Goal: Information Seeking & Learning: Find specific fact

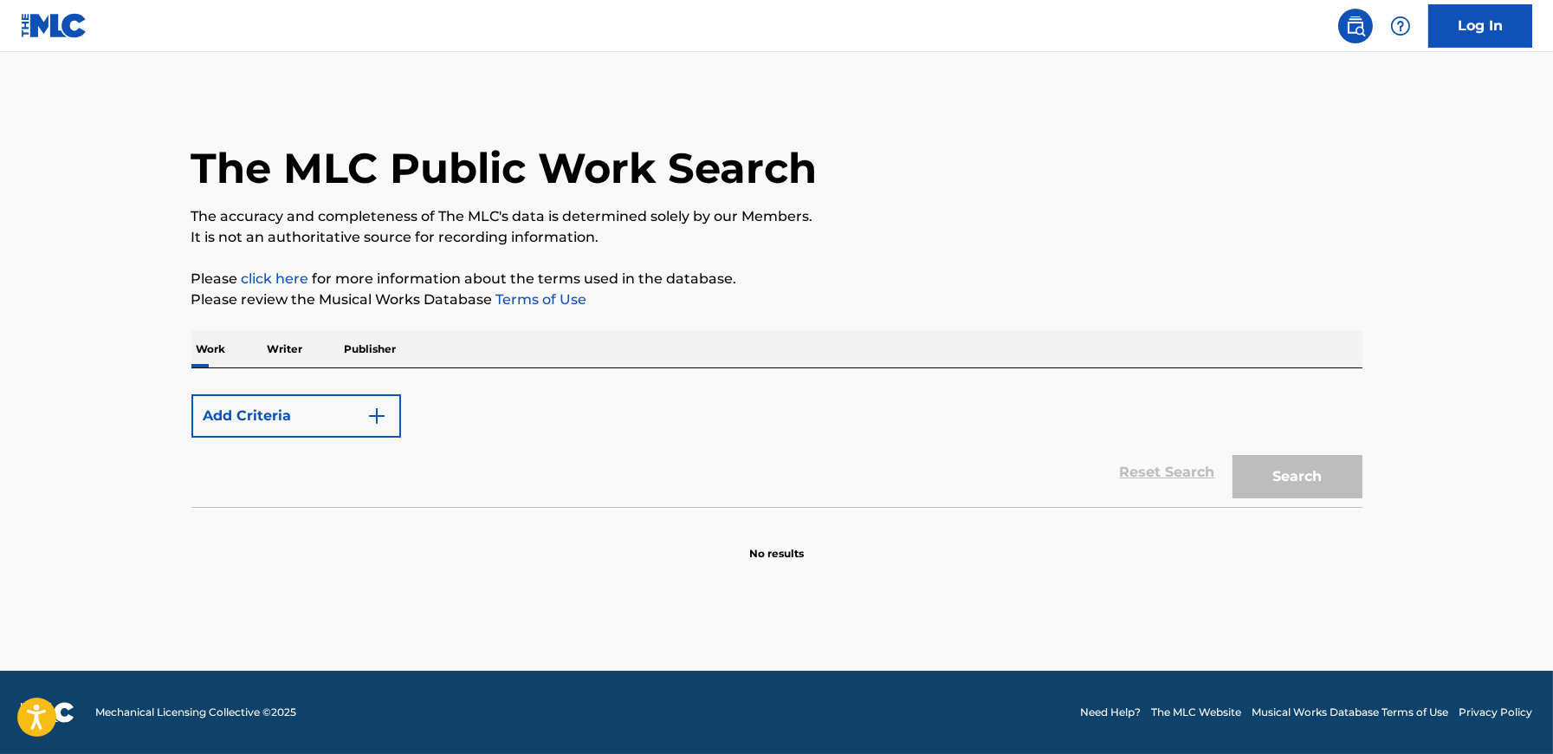
click at [274, 420] on button "Add Criteria" at bounding box center [296, 415] width 210 height 43
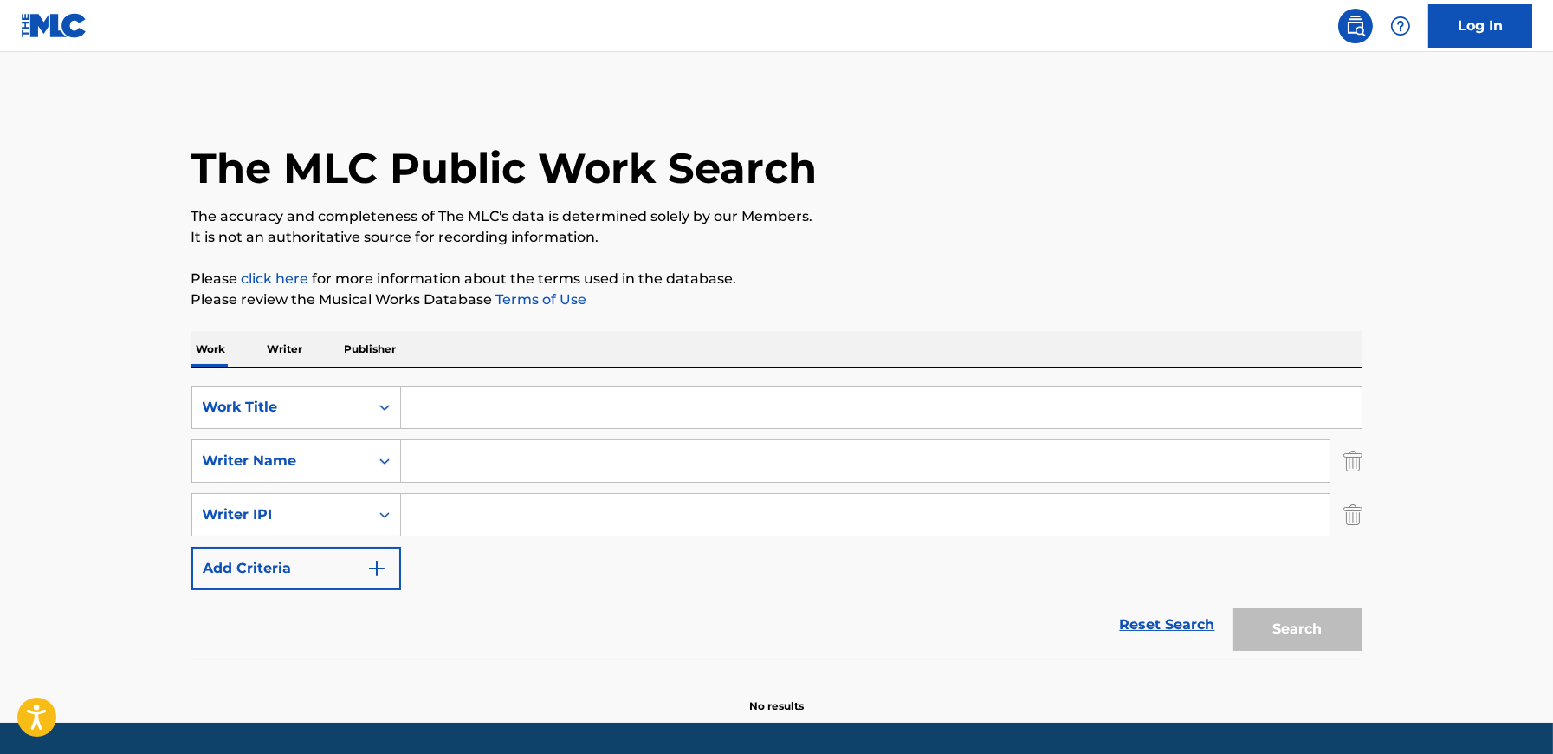
click at [457, 418] on input "Search Form" at bounding box center [881, 407] width 961 height 42
paste input "Wide River to Cross"
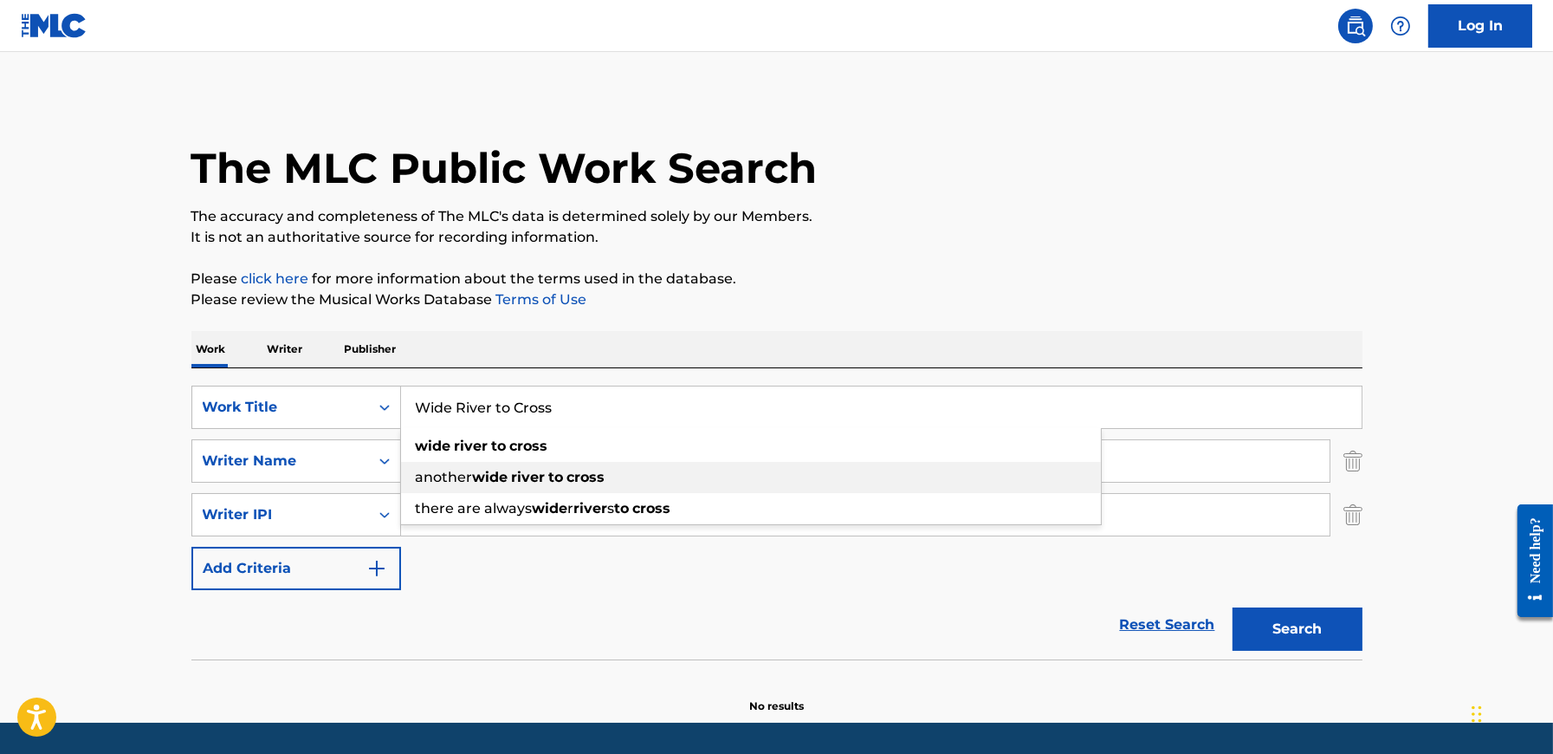
click at [436, 467] on div "another wide river to cross" at bounding box center [751, 477] width 700 height 31
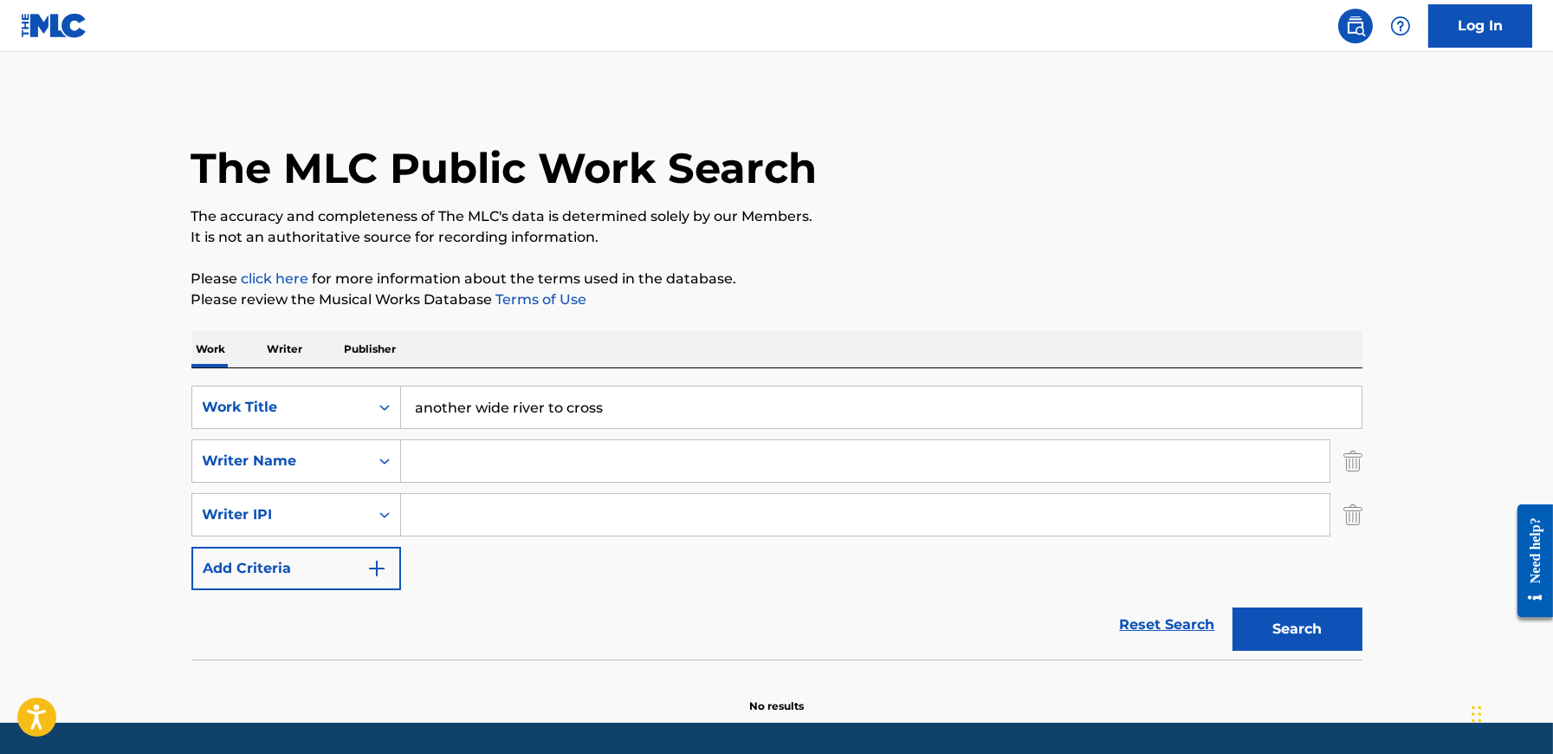
click at [470, 410] on input "another wide river to cross" at bounding box center [881, 407] width 961 height 42
paste input "Wide River to C"
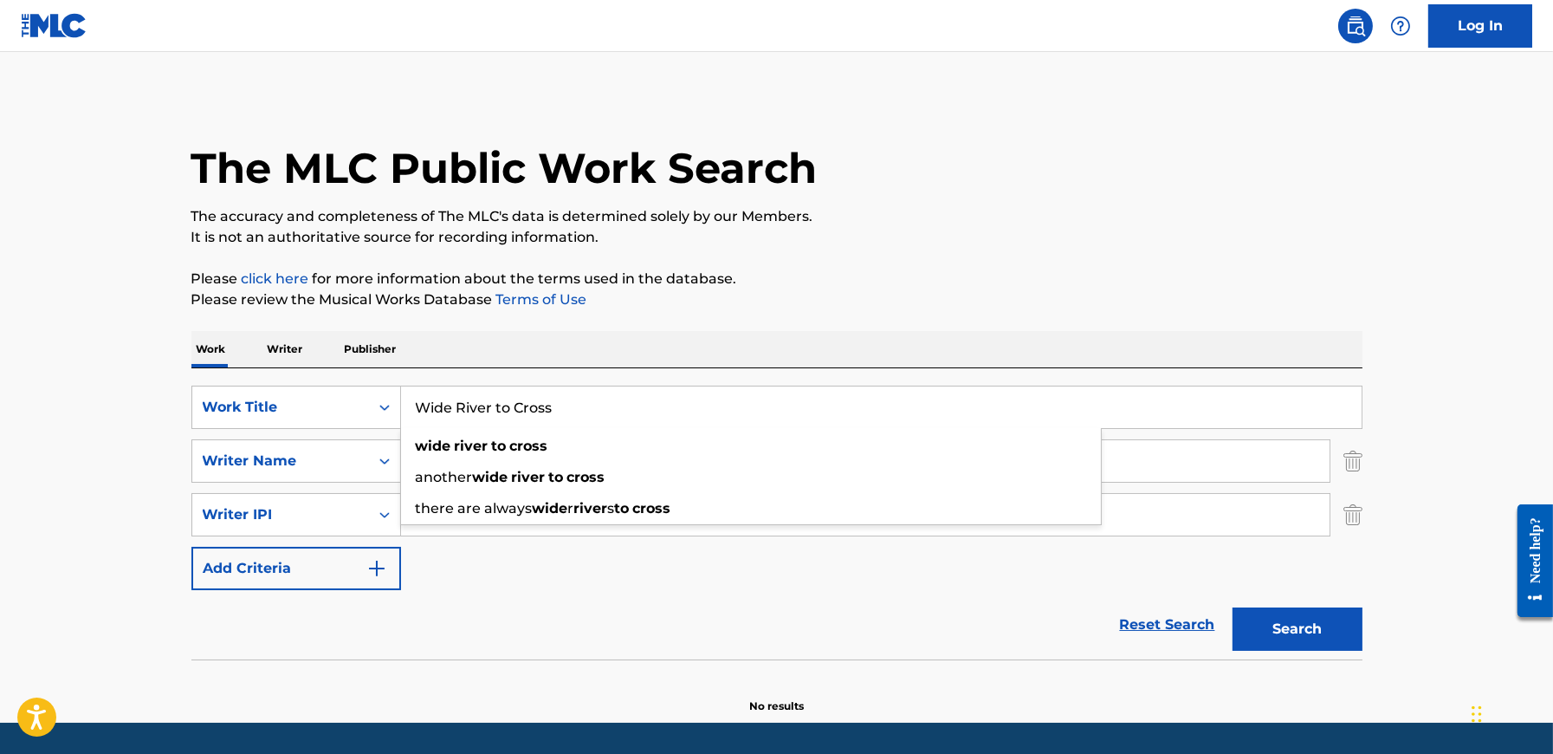
type input "Wide River to Cross"
click at [151, 444] on main "The MLC Public Work Search The accuracy and completeness of The MLC's data is d…" at bounding box center [776, 387] width 1553 height 671
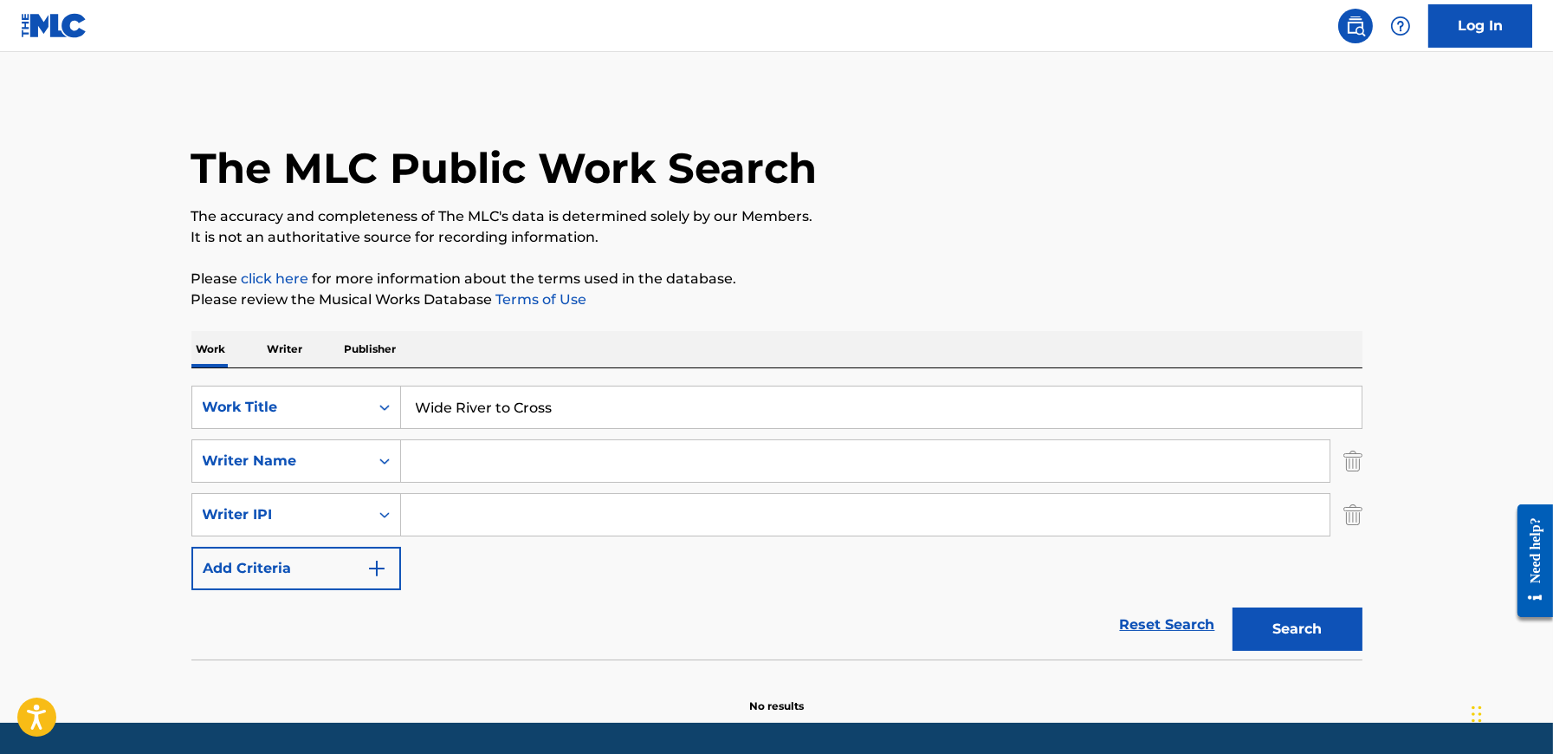
click at [526, 463] on input "Search Form" at bounding box center [865, 461] width 929 height 42
type input "[PERSON_NAME]"
click at [1233, 607] on button "Search" at bounding box center [1298, 628] width 130 height 43
click at [1350, 512] on img "Search Form" at bounding box center [1353, 514] width 19 height 43
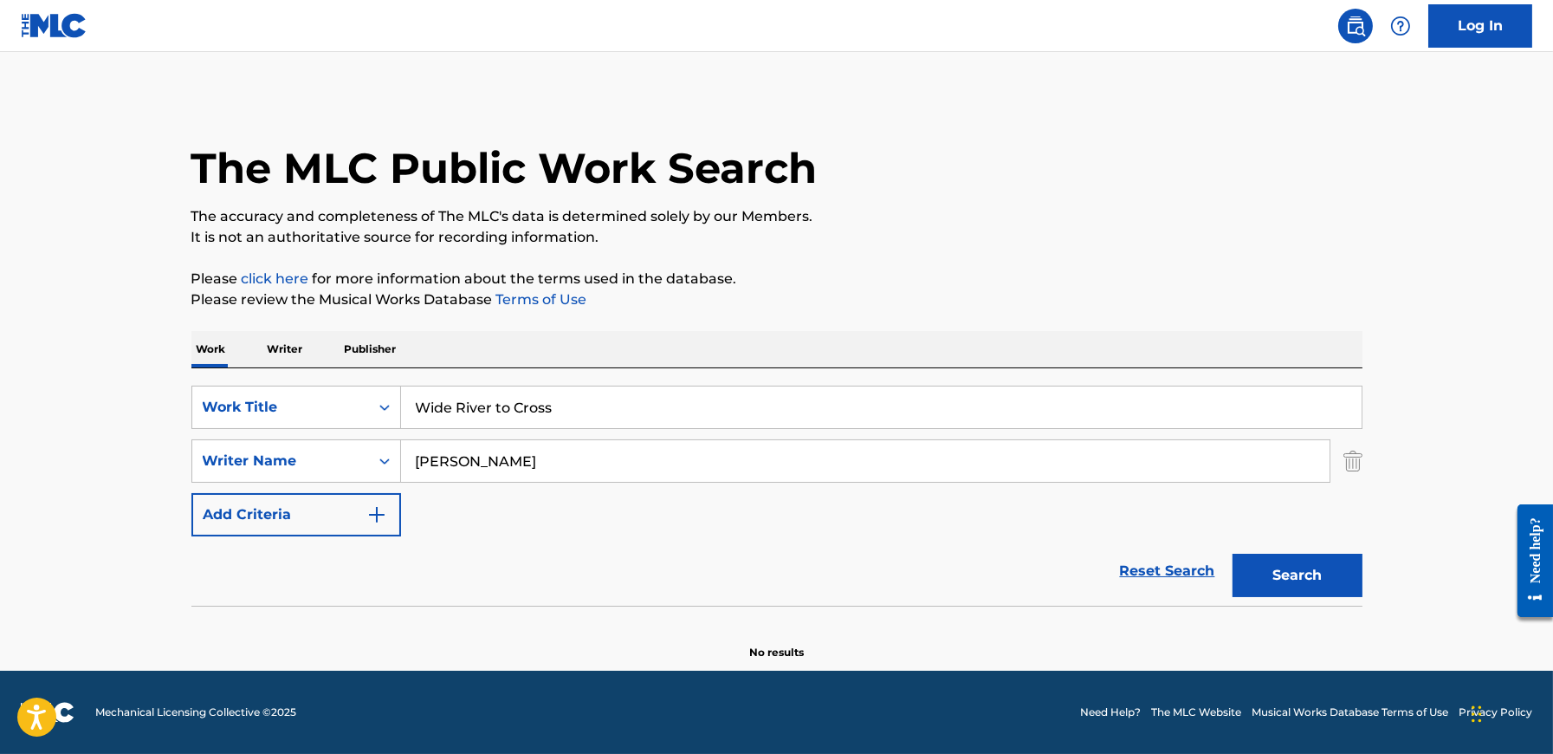
click at [1299, 575] on button "Search" at bounding box center [1298, 575] width 130 height 43
click at [560, 403] on input "Wide River to Cross" at bounding box center [881, 407] width 961 height 42
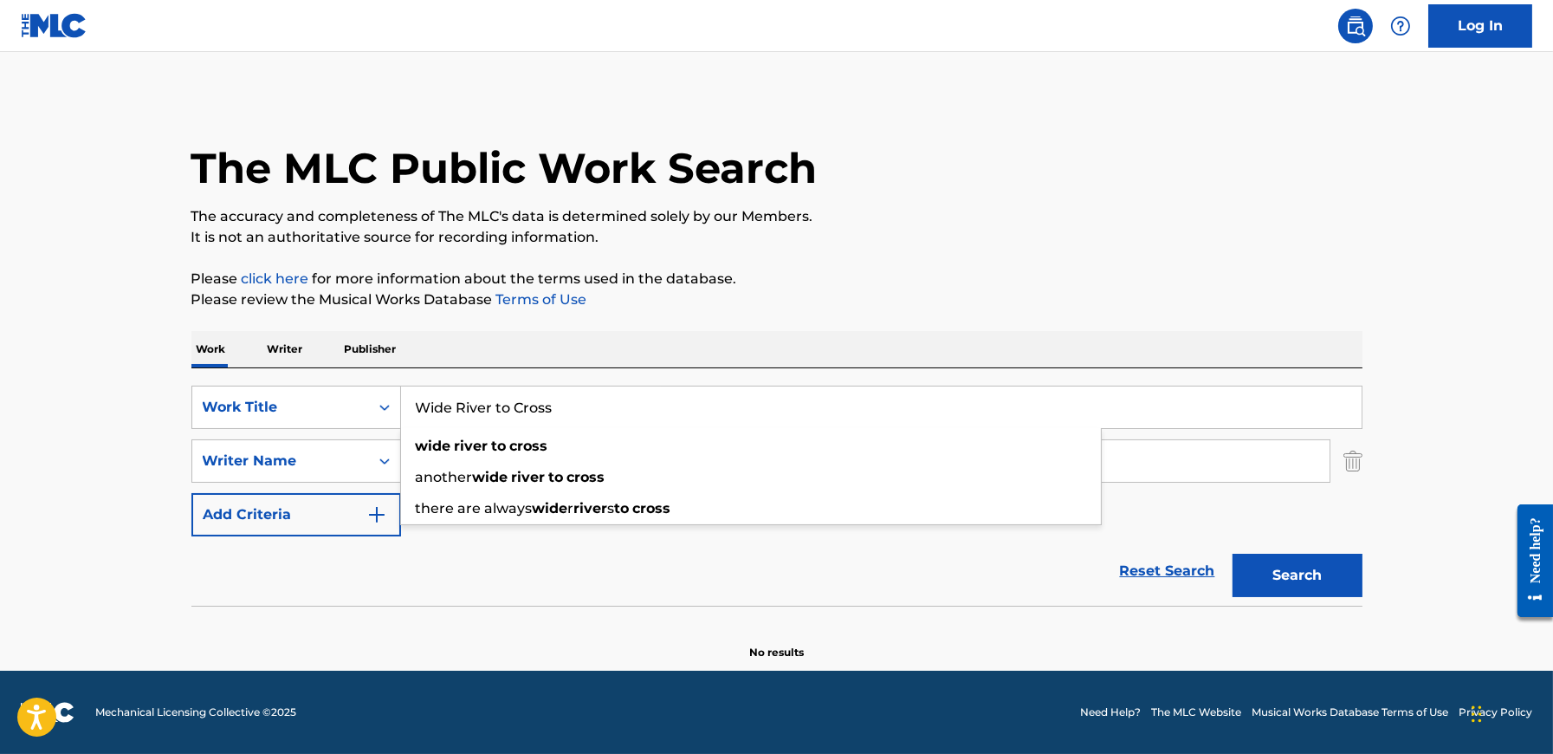
click at [560, 403] on input "Wide River to Cross" at bounding box center [881, 407] width 961 height 42
paste input "Ok. Not sure we have the budget so perhaps I can attempt to manufacture this!! …"
type input "Ok. Not sure we have the budget so perhaps I can attempt to manufacture this!! …"
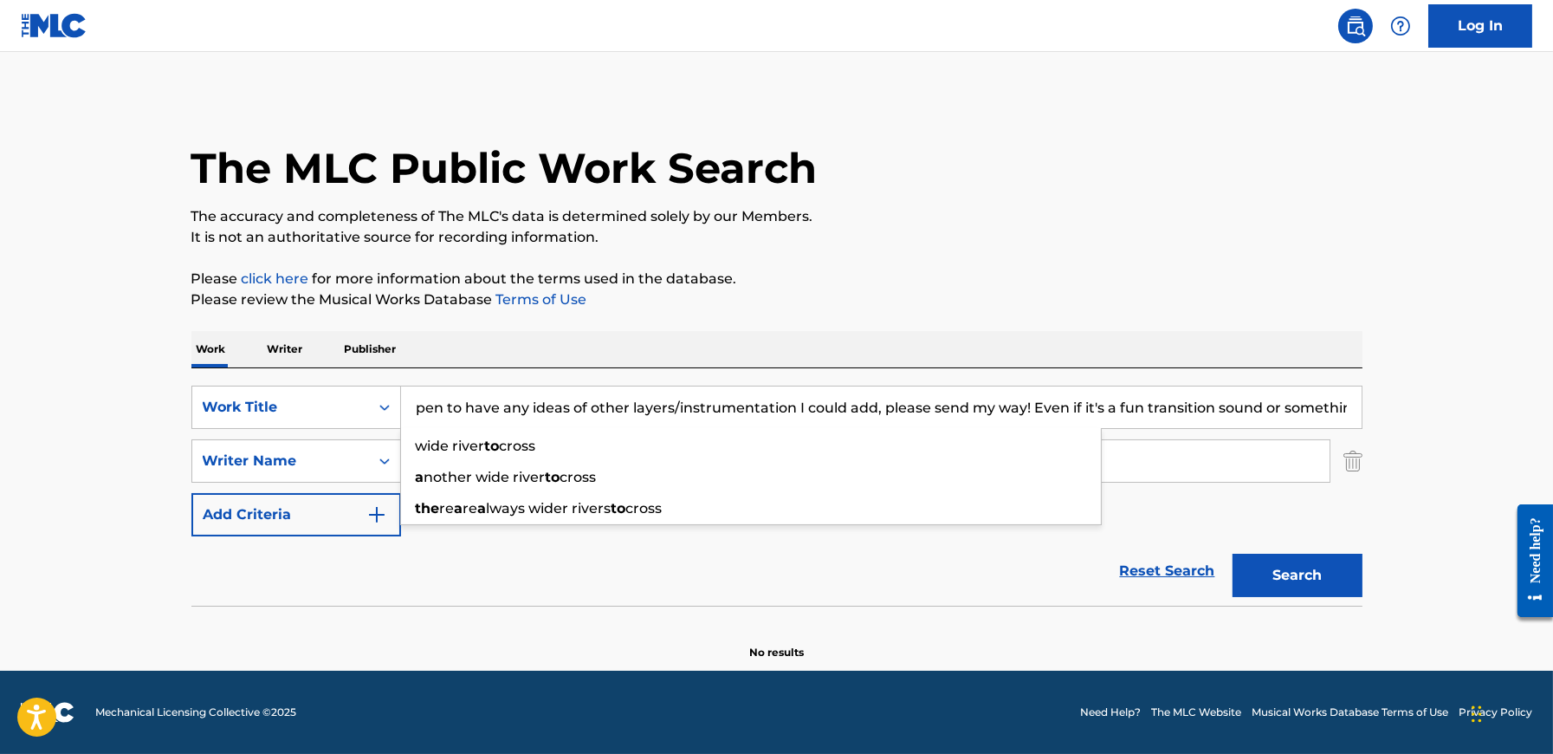
click at [557, 405] on input "Ok. Not sure we have the budget so perhaps I can attempt to manufacture this!! …" at bounding box center [881, 407] width 961 height 42
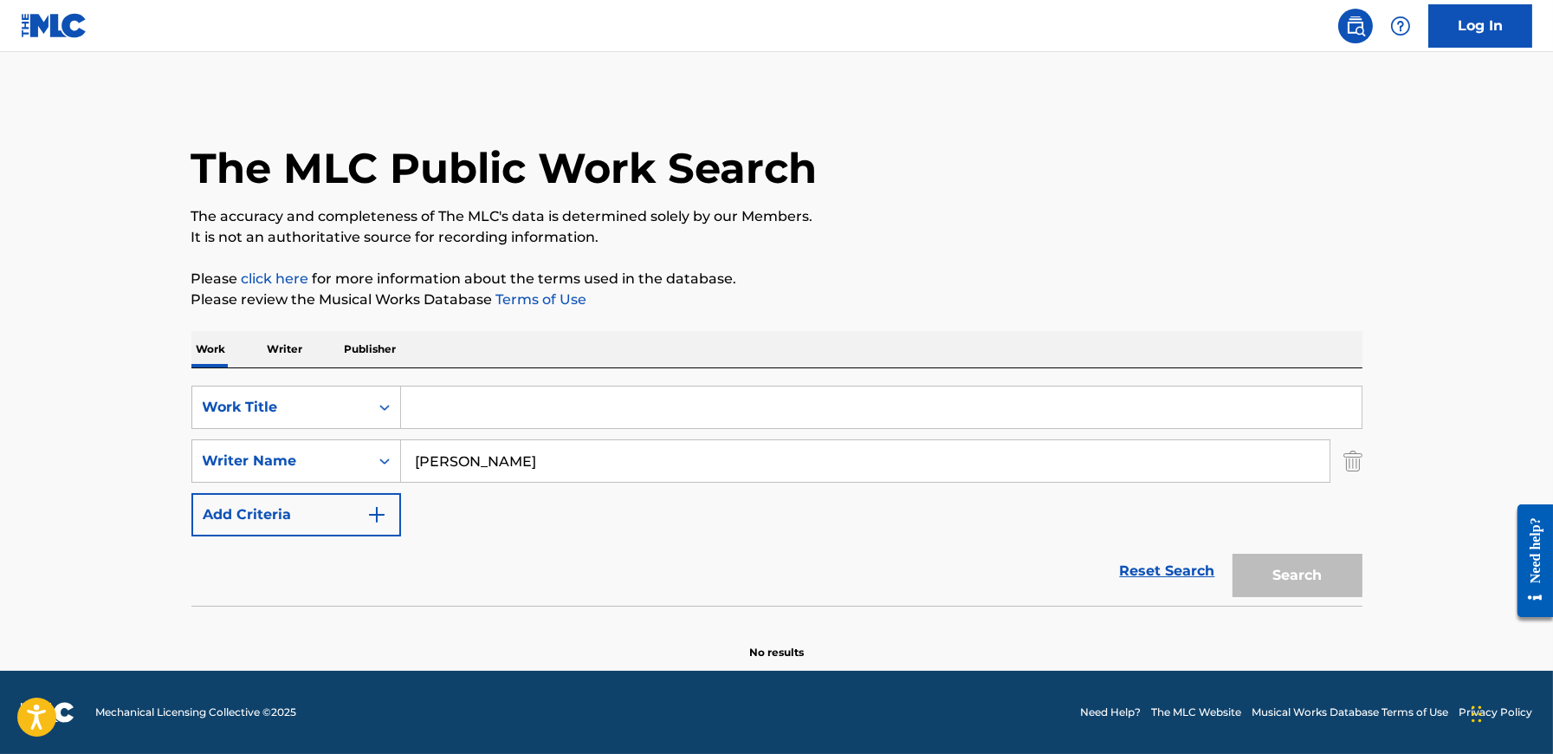
scroll to position [0, 0]
click at [623, 392] on input "Search Form" at bounding box center [881, 407] width 961 height 42
click at [694, 387] on input "Search Form" at bounding box center [881, 407] width 961 height 42
paste input "Glow In The Dark"
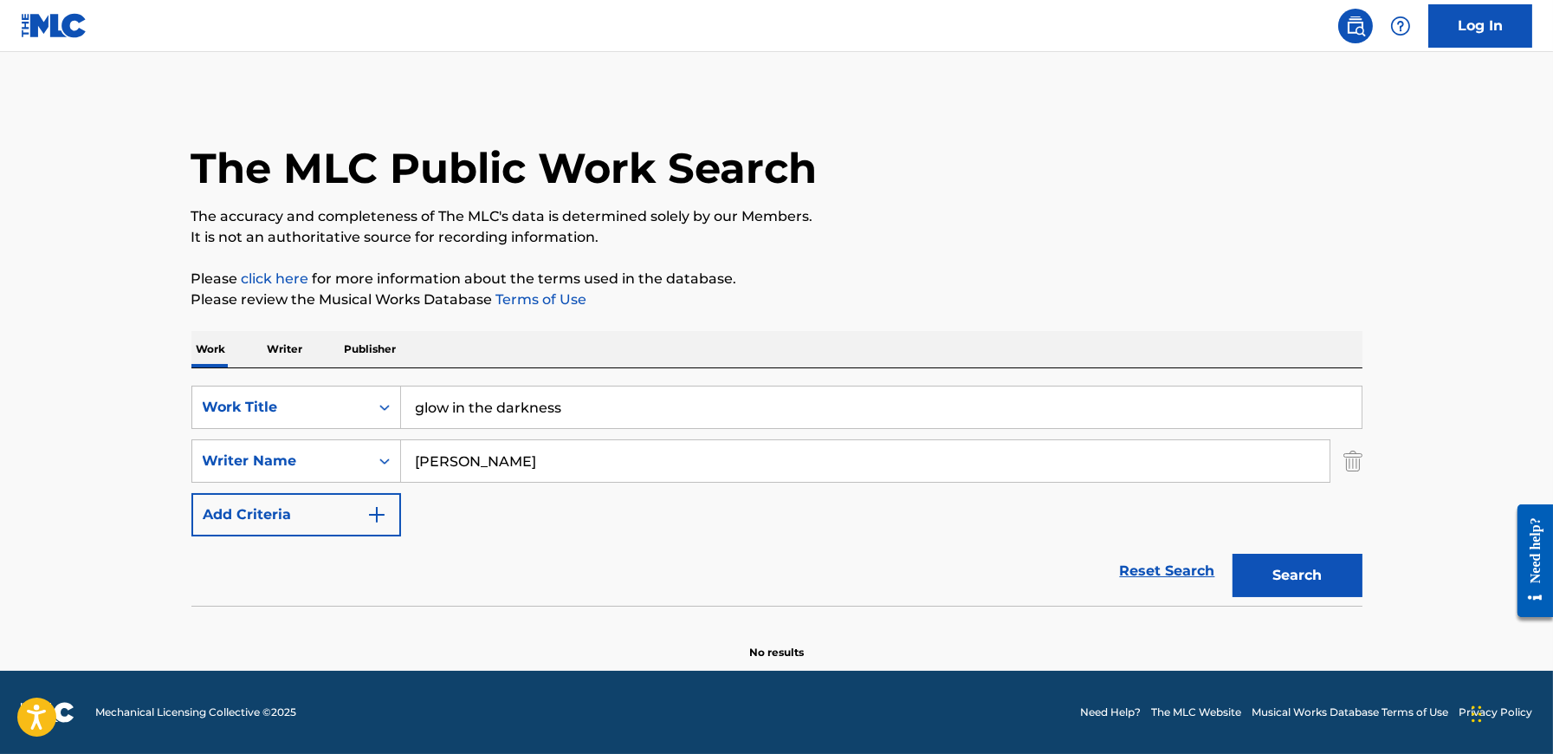
click at [664, 466] on input "[PERSON_NAME]" at bounding box center [865, 461] width 929 height 42
click at [661, 391] on input "glow in the darkness" at bounding box center [881, 407] width 961 height 42
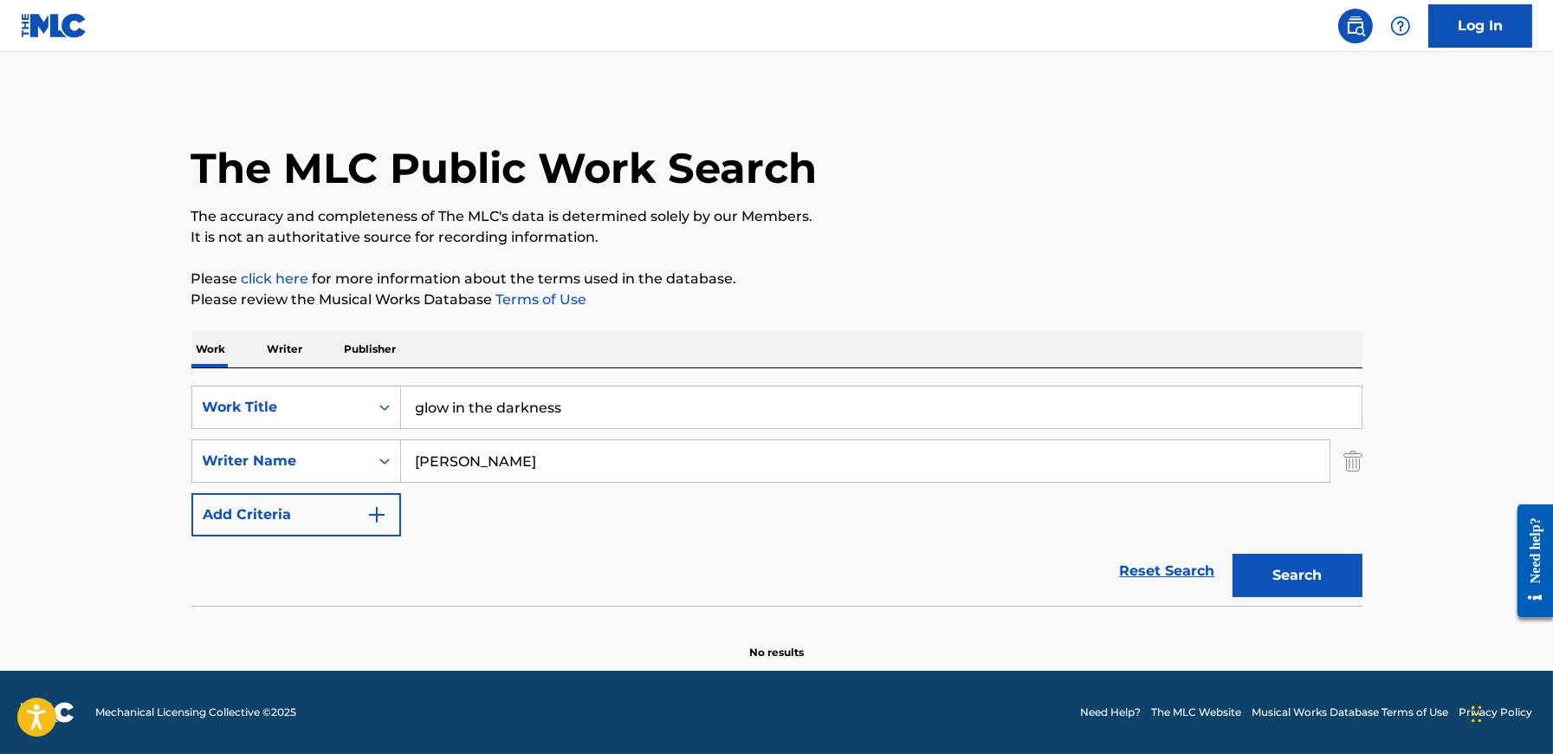
click at [661, 391] on input "glow in the darkness" at bounding box center [881, 407] width 961 height 42
paste input "Glow In The Dark"
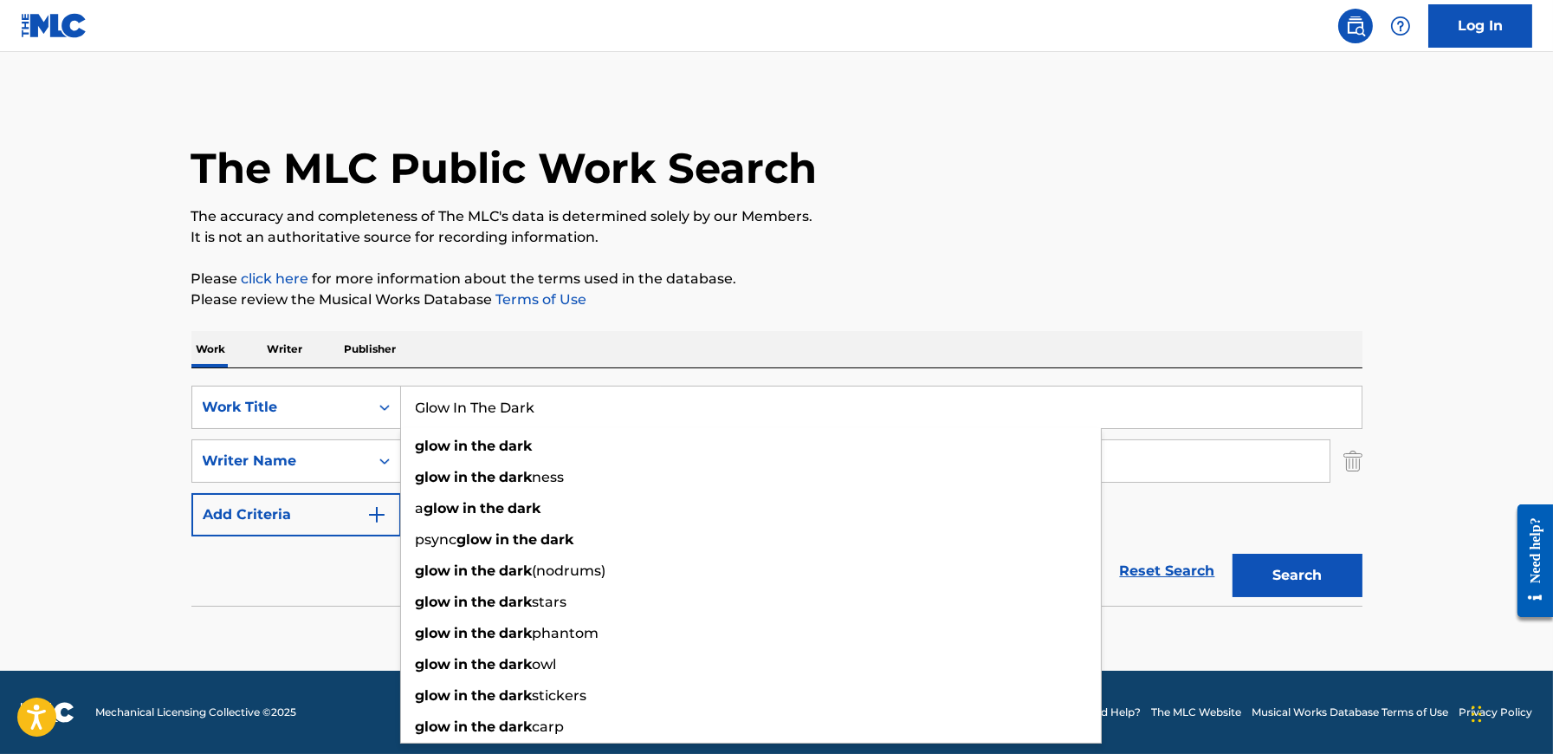
type input "Glow In The Dark"
click at [645, 345] on div "Work Writer Publisher" at bounding box center [776, 349] width 1171 height 36
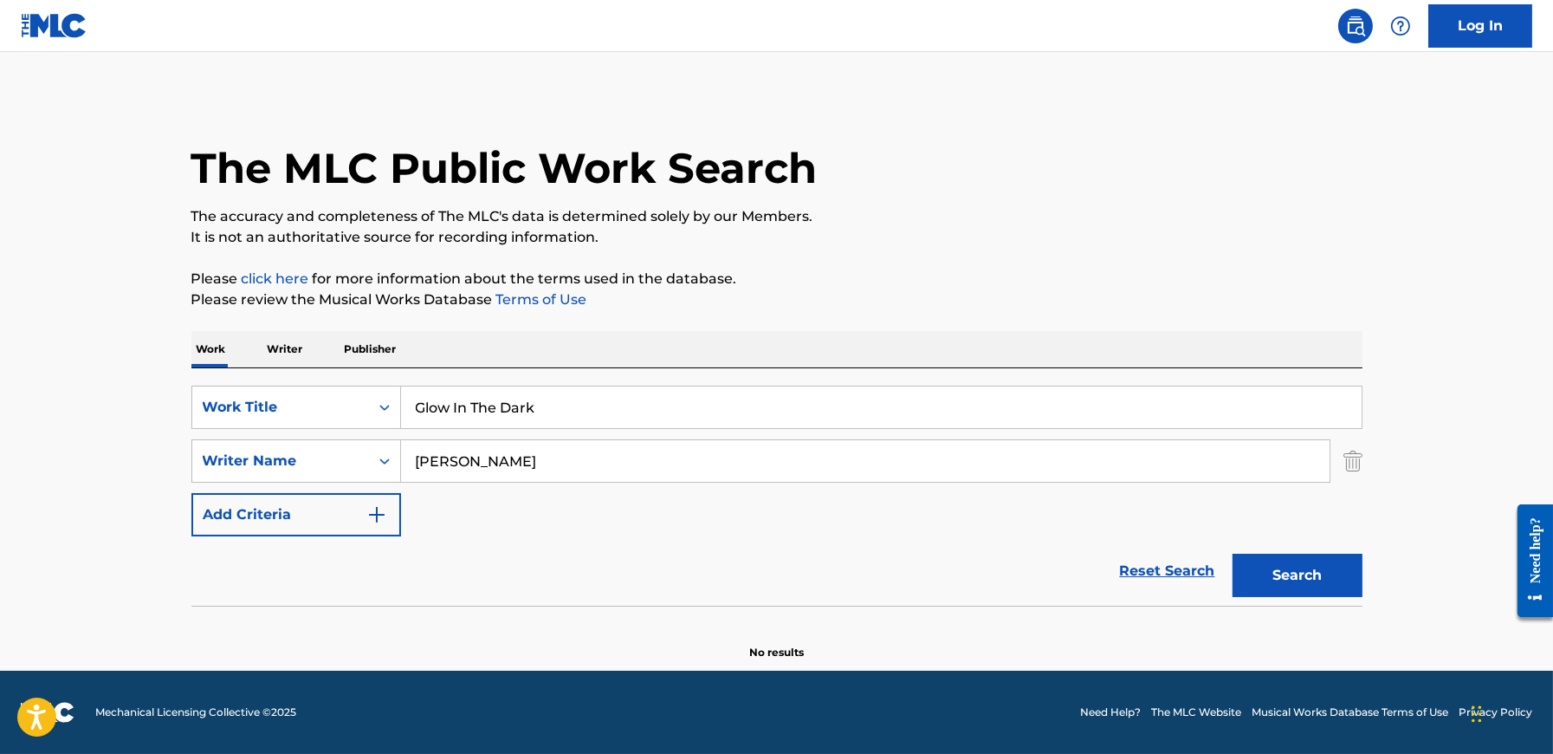
click at [723, 453] on input "[PERSON_NAME]" at bounding box center [865, 461] width 929 height 42
paste input "[PERSON_NAME] [PERSON_NAME]"
type input "[PERSON_NAME] [PERSON_NAME]"
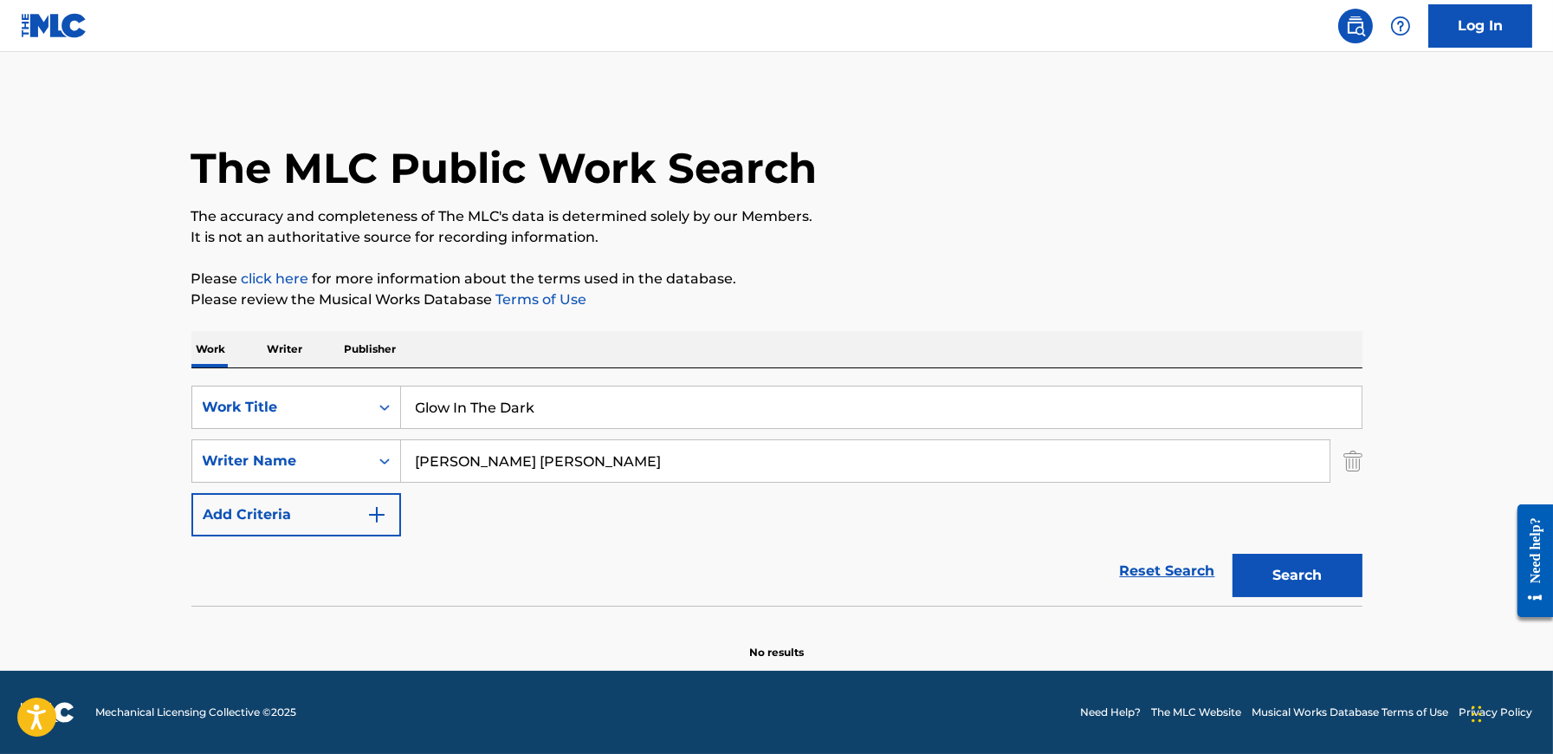
click at [1233, 554] on button "Search" at bounding box center [1298, 575] width 130 height 43
